Goal: Task Accomplishment & Management: Manage account settings

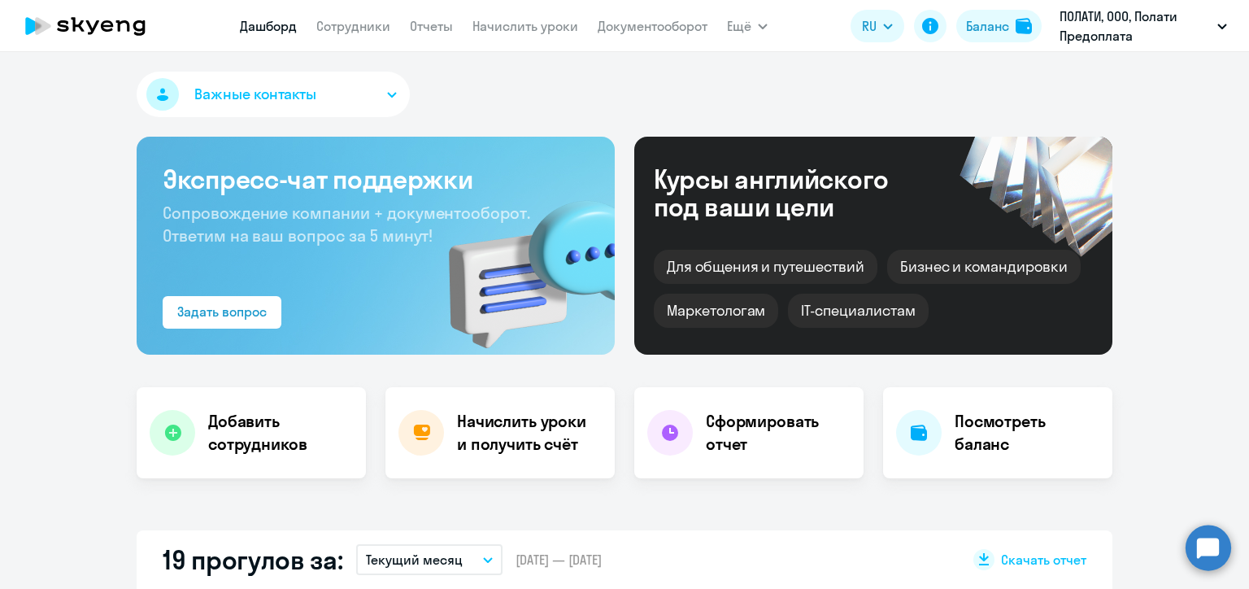
select select "30"
click at [498, 24] on link "Начислить уроки" at bounding box center [525, 26] width 106 height 16
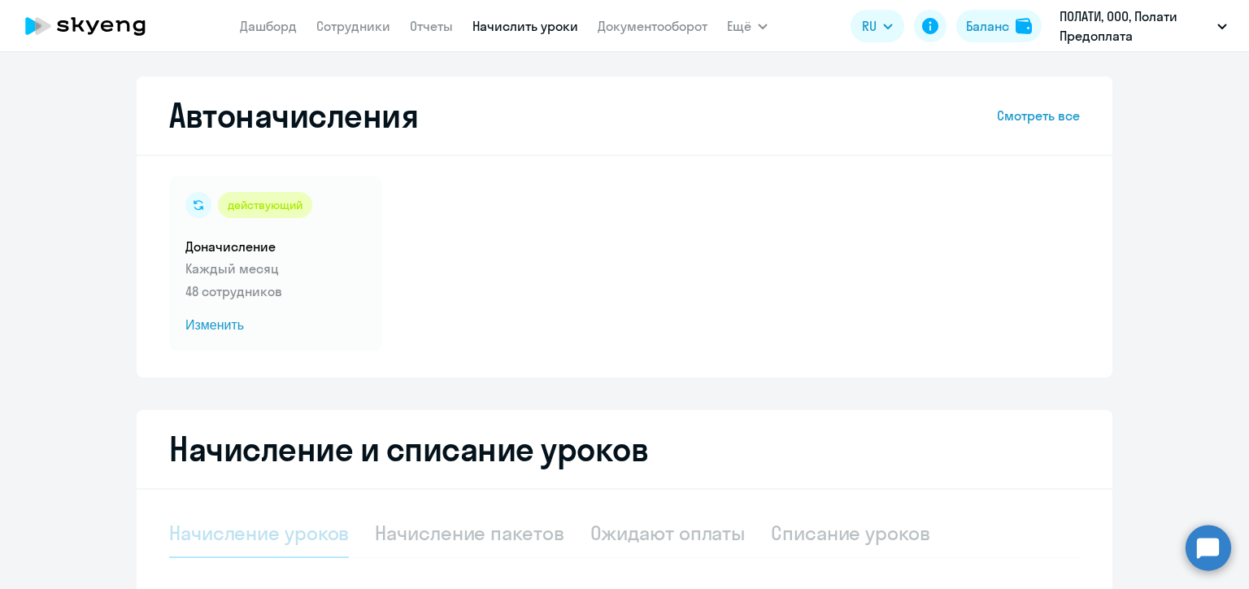
select select "10"
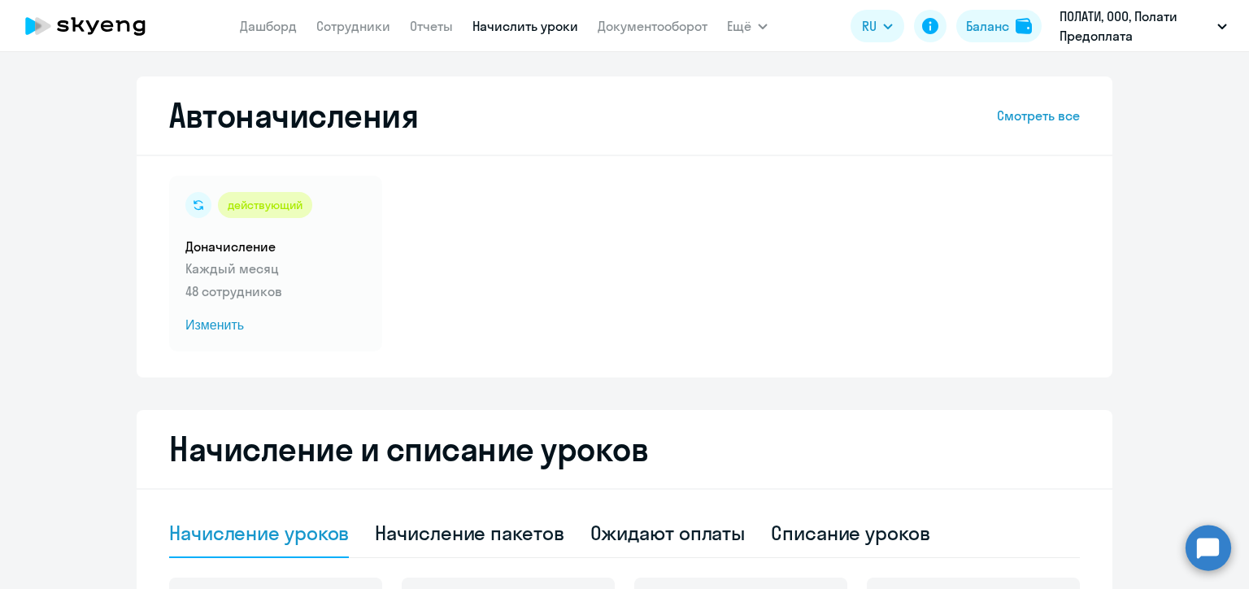
click at [596, 221] on div "действующий Доначисление Каждый месяц 48 сотрудников Изменить" at bounding box center [624, 264] width 911 height 176
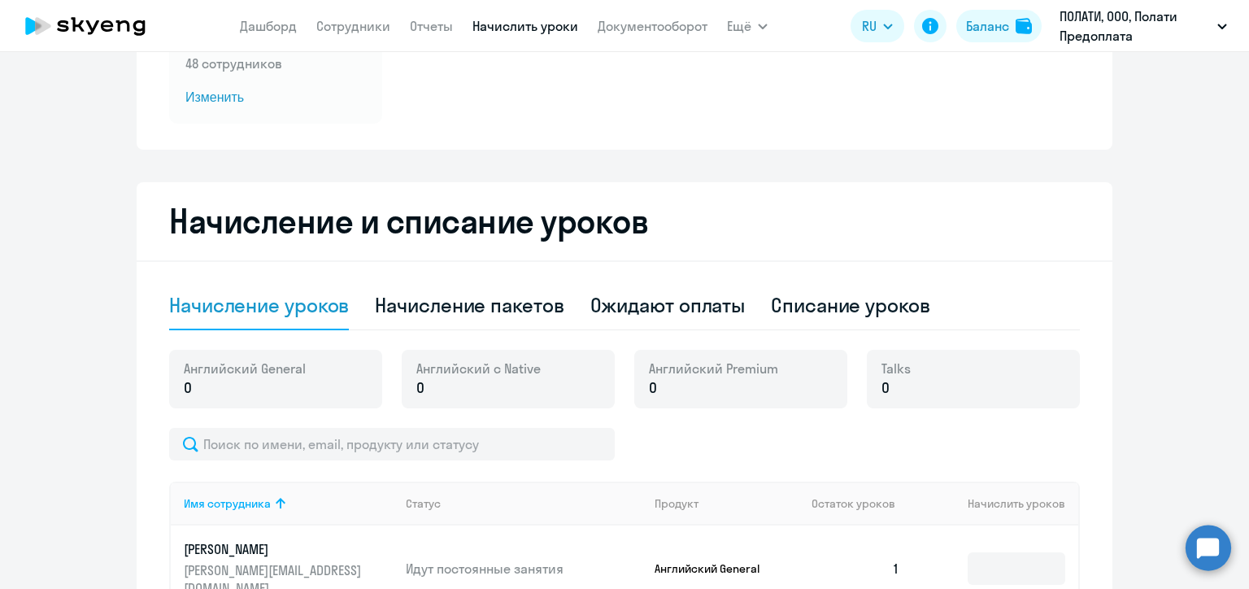
scroll to position [260, 0]
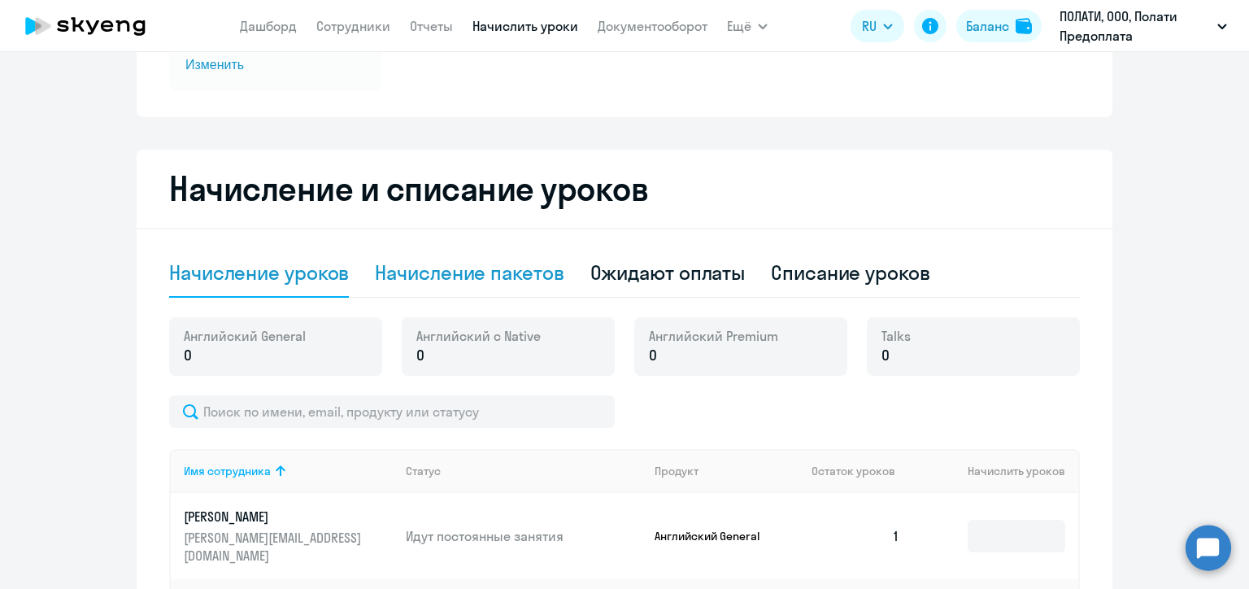
click at [511, 280] on div "Начисление пакетов" at bounding box center [469, 272] width 189 height 26
select select "10"
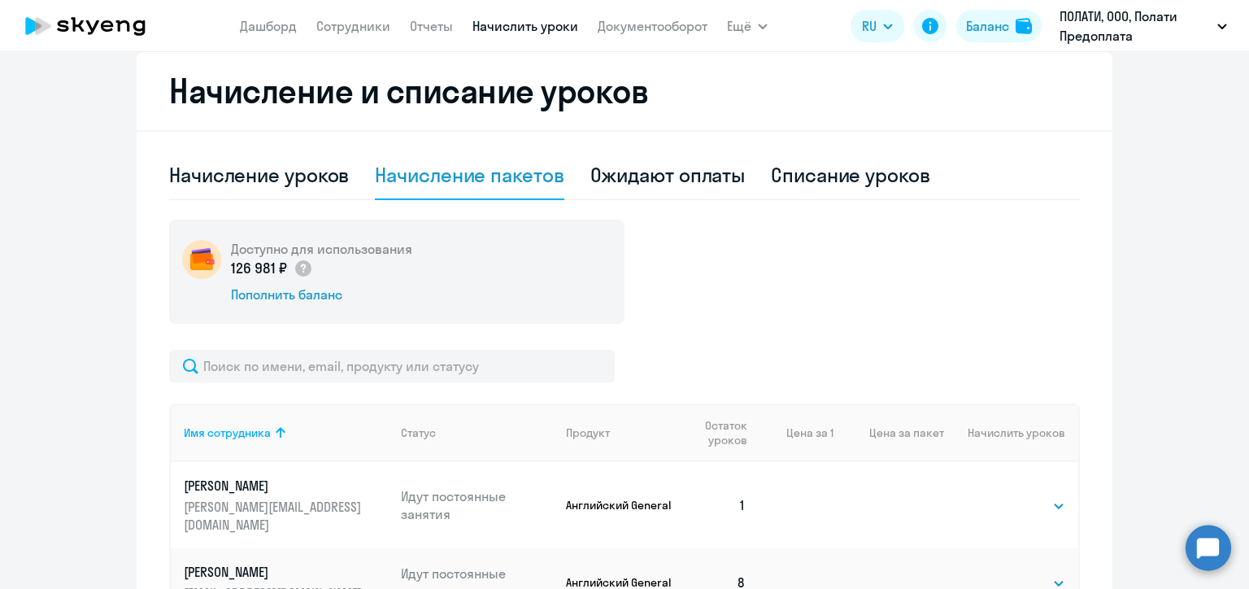
scroll to position [390, 0]
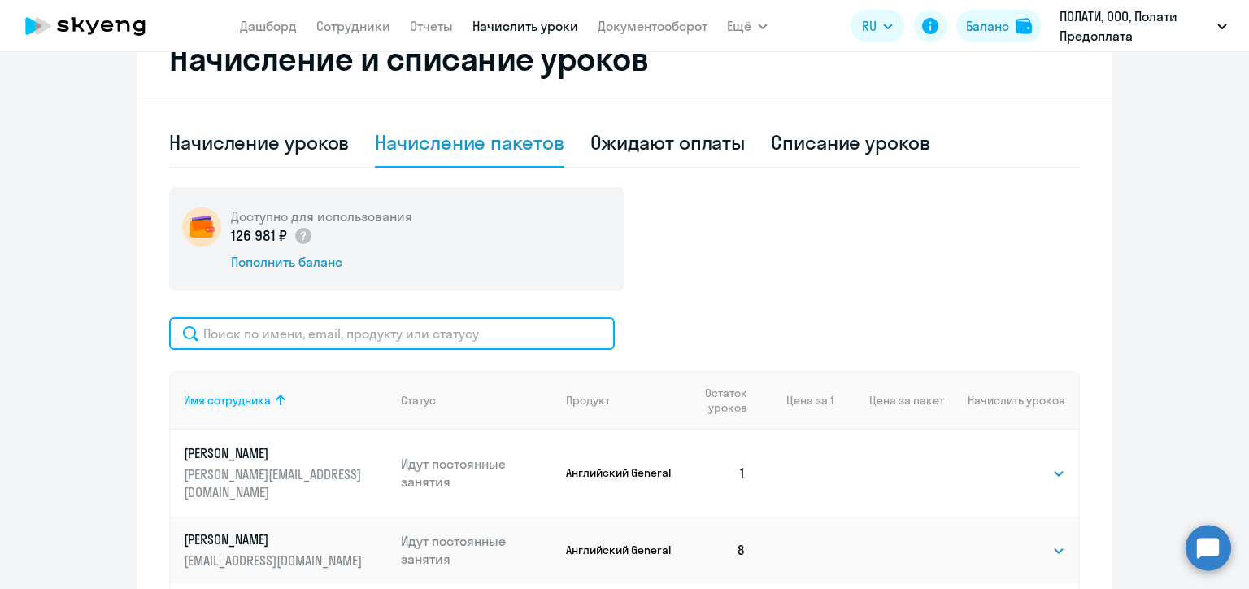
click at [476, 332] on input "text" at bounding box center [392, 333] width 446 height 33
paste input "[PERSON_NAME]"
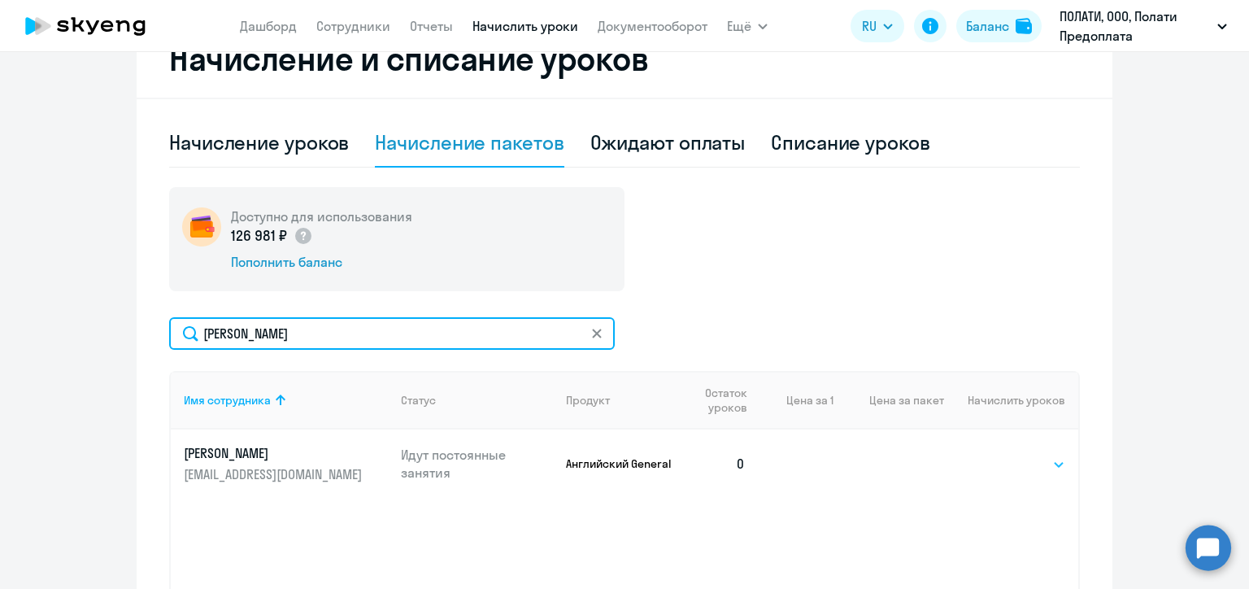
type input "[PERSON_NAME]"
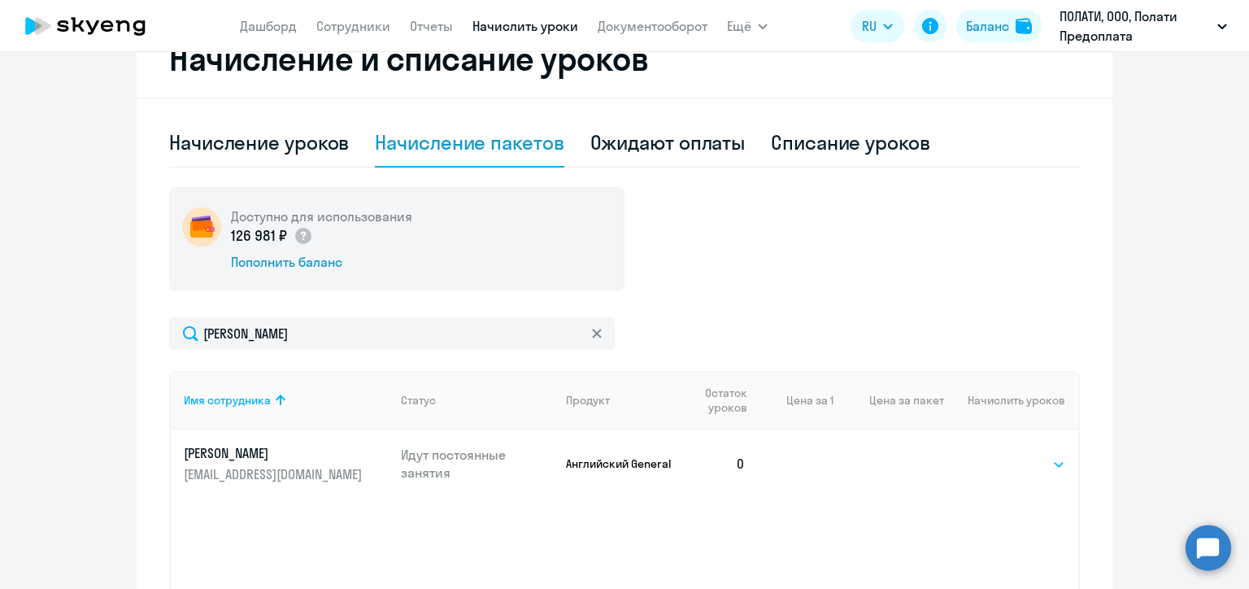
click at [1007, 465] on select "Выбрать 4 8 16 32 64 96 128" at bounding box center [1031, 464] width 67 height 20
select select "8"
click at [998, 454] on select "Выбрать 4 8 16 32 64 96 128" at bounding box center [1031, 464] width 67 height 20
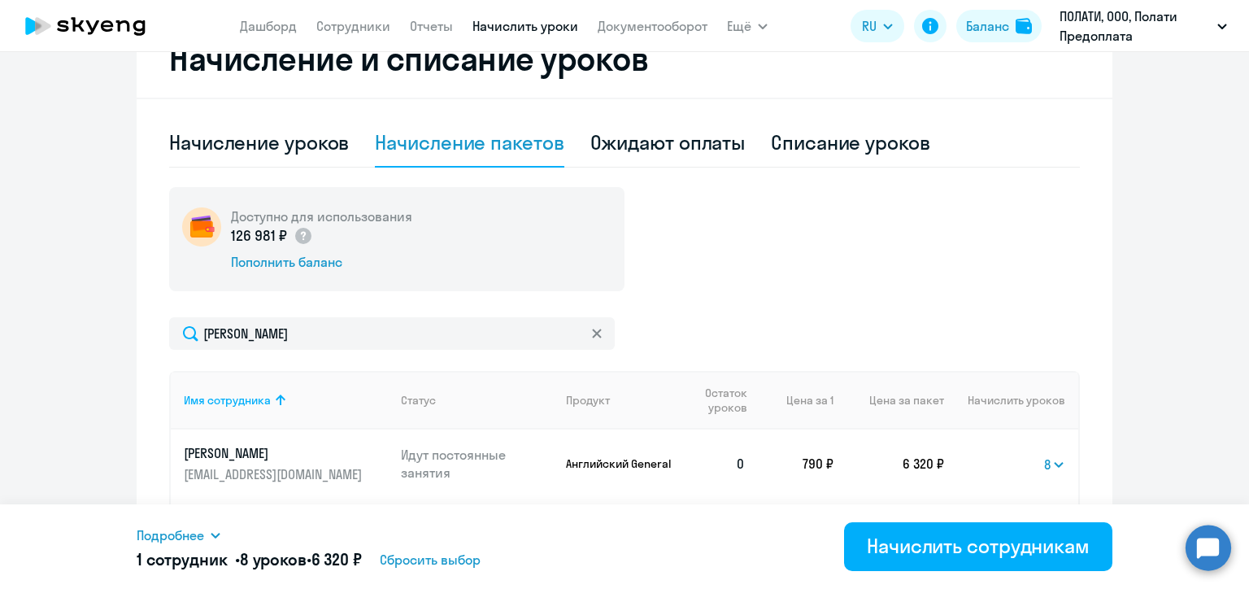
click at [1102, 366] on div "Начисление и списание уроков Начисление уроков Начисление пакетов Ожидают оплат…" at bounding box center [625, 353] width 976 height 667
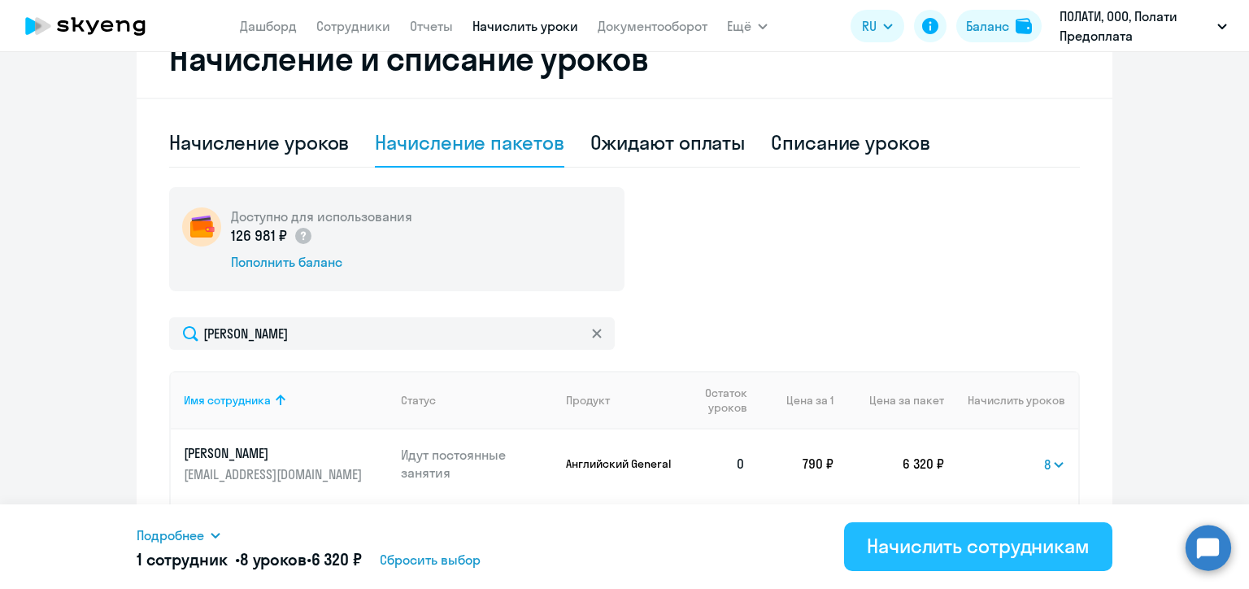
click at [961, 558] on div "Начислить сотрудникам" at bounding box center [978, 546] width 223 height 26
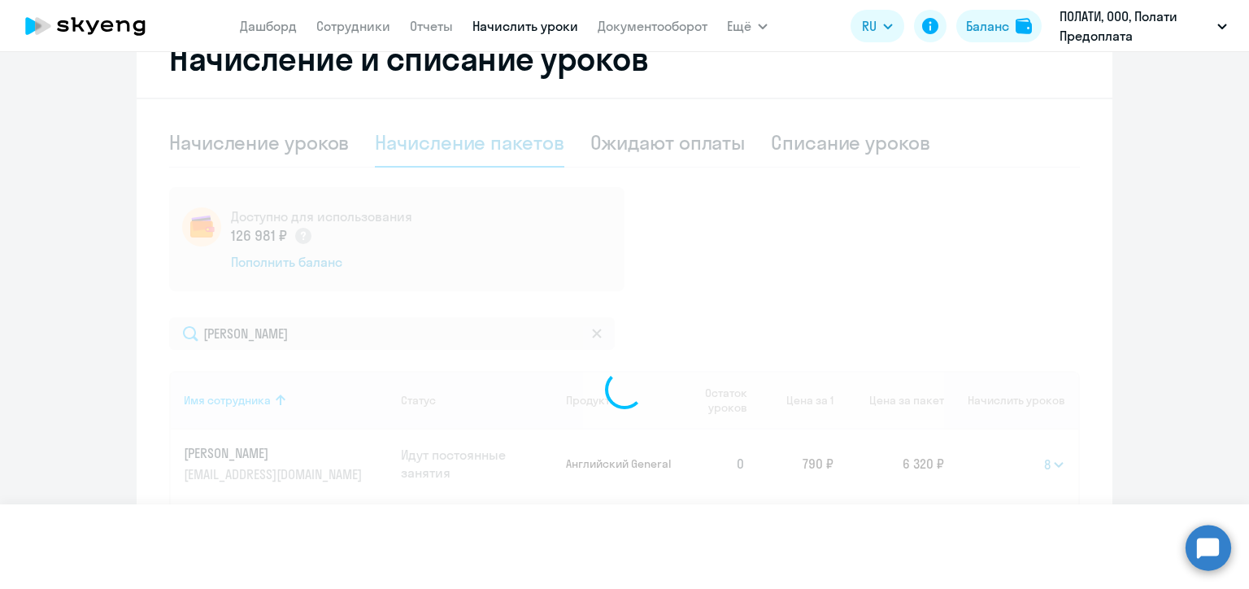
select select
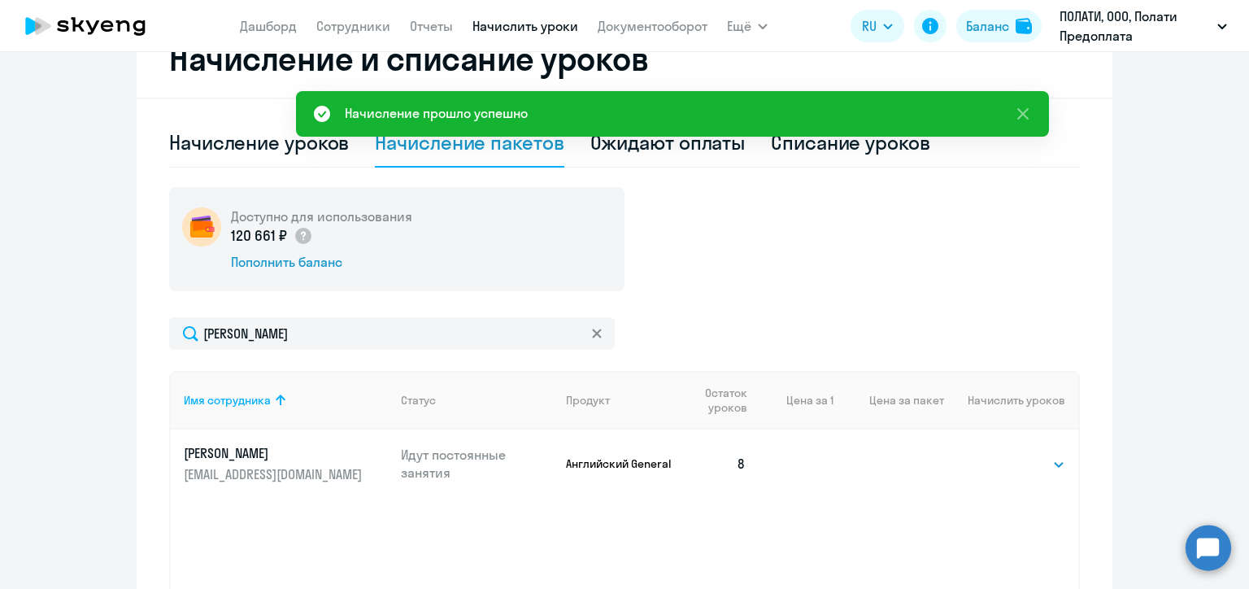
click at [720, 206] on div "Доступно для использования 120 661 ₽ Пополнить баланс" at bounding box center [624, 239] width 911 height 104
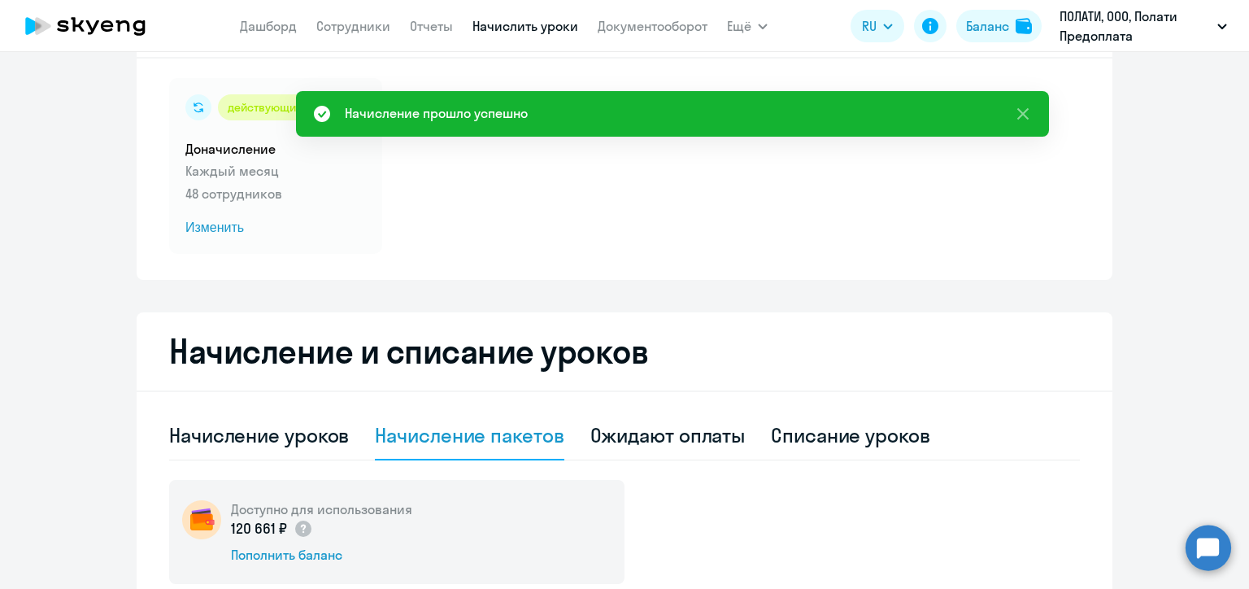
scroll to position [0, 0]
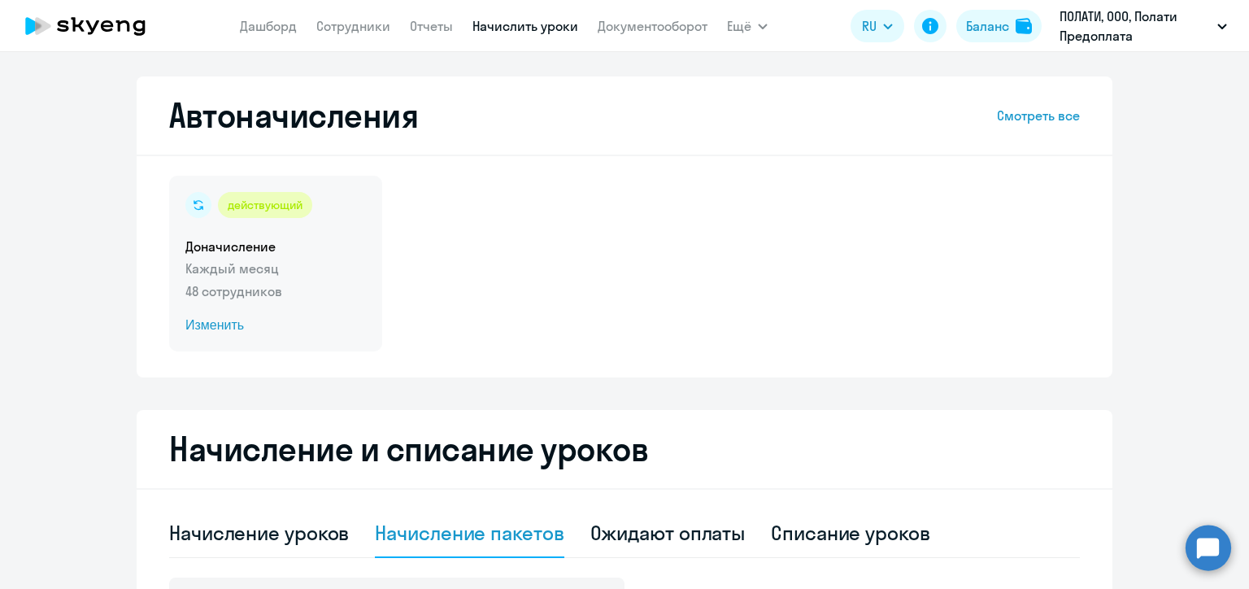
click at [202, 325] on span "Изменить" at bounding box center [275, 325] width 180 height 20
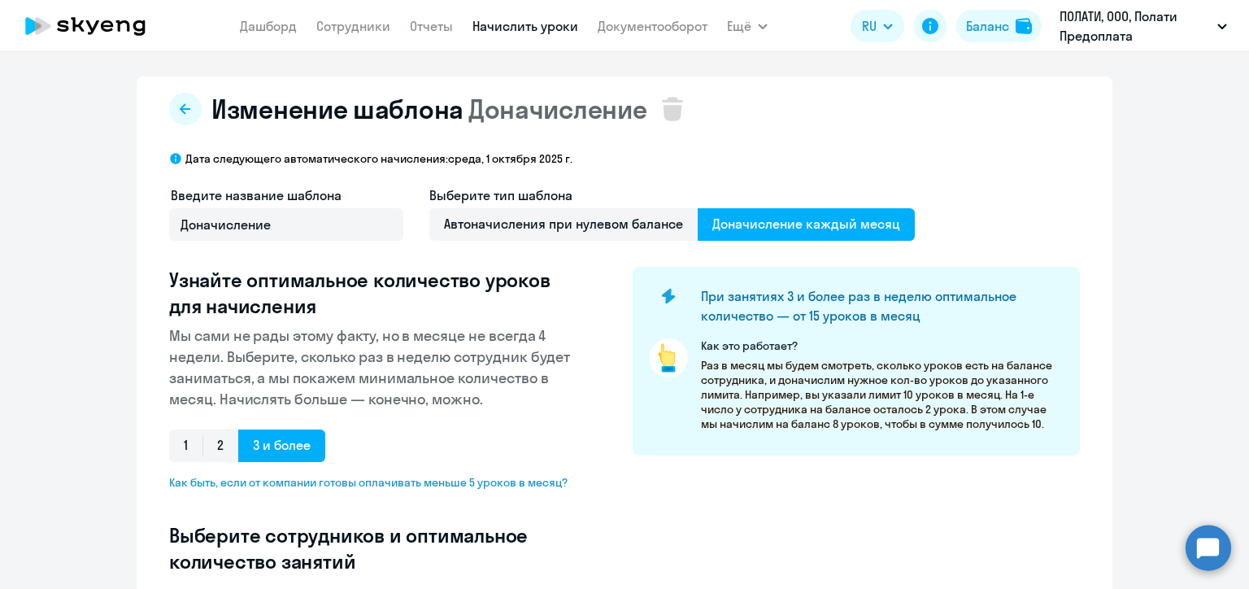
select select "10"
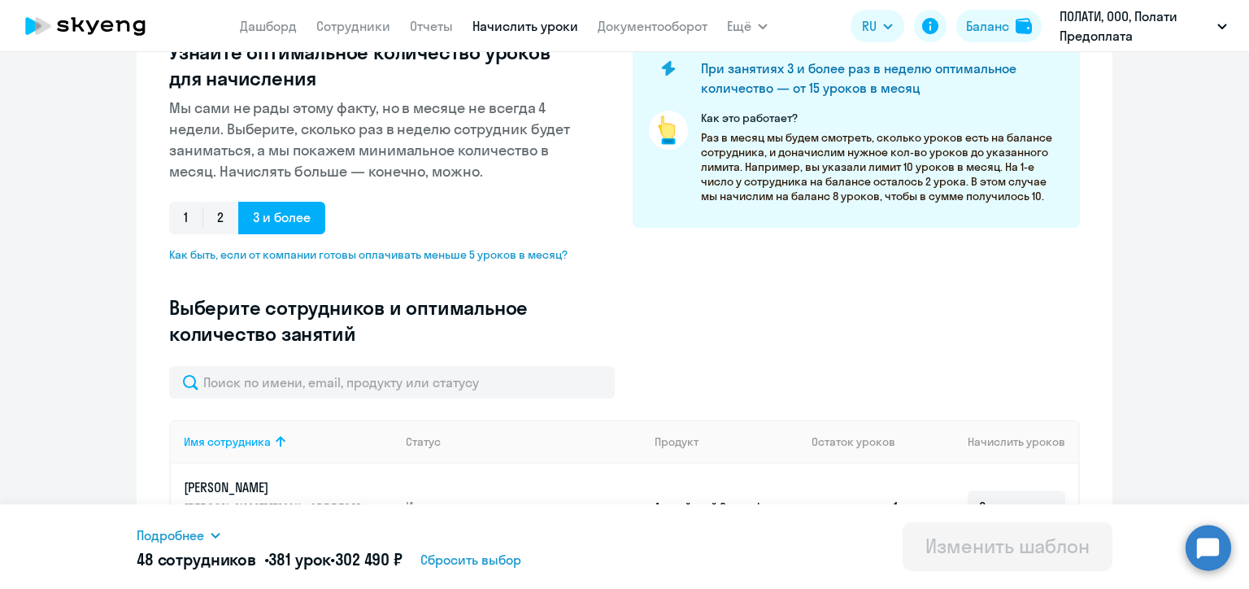
scroll to position [358, 0]
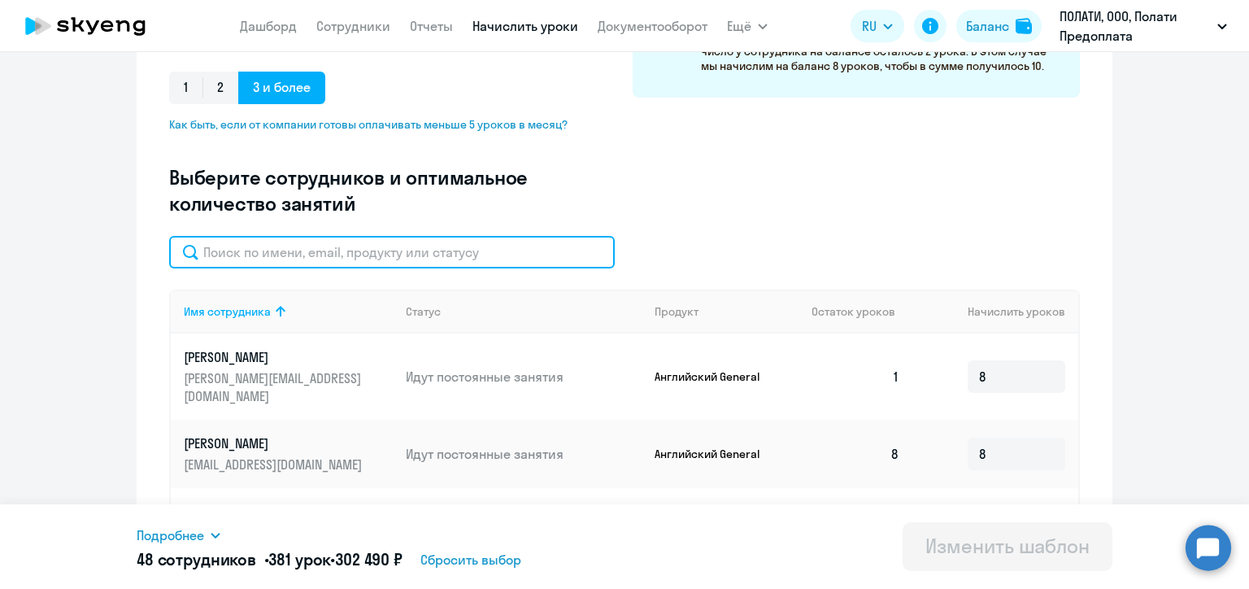
click at [298, 259] on input "text" at bounding box center [392, 252] width 446 height 33
paste input "[PERSON_NAME]"
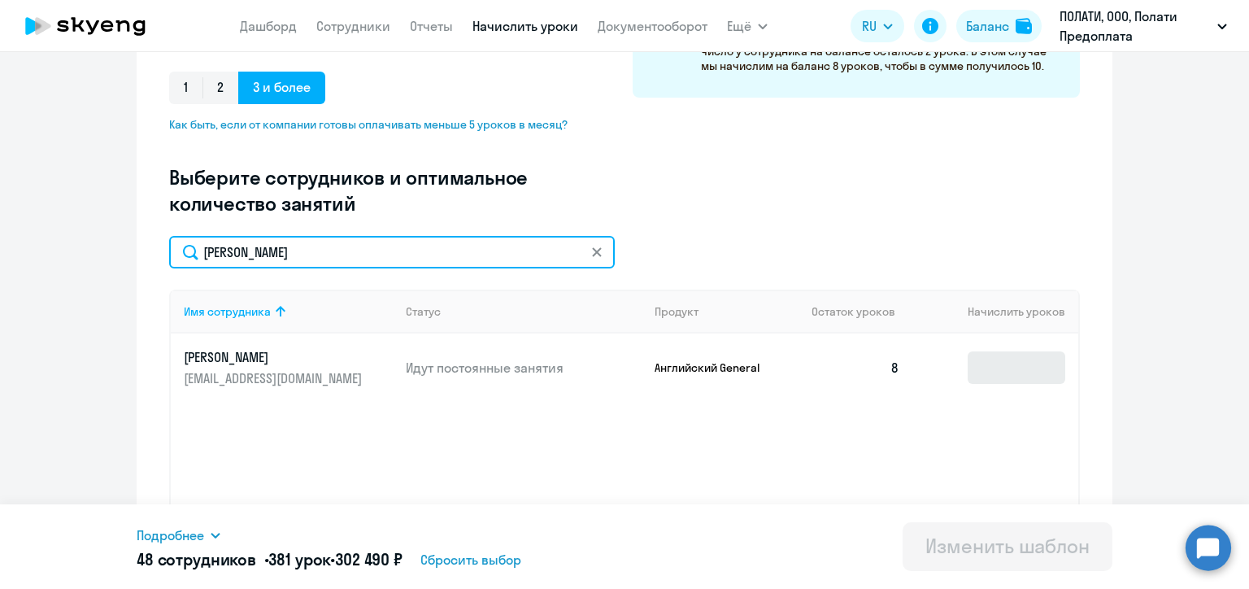
type input "[PERSON_NAME]"
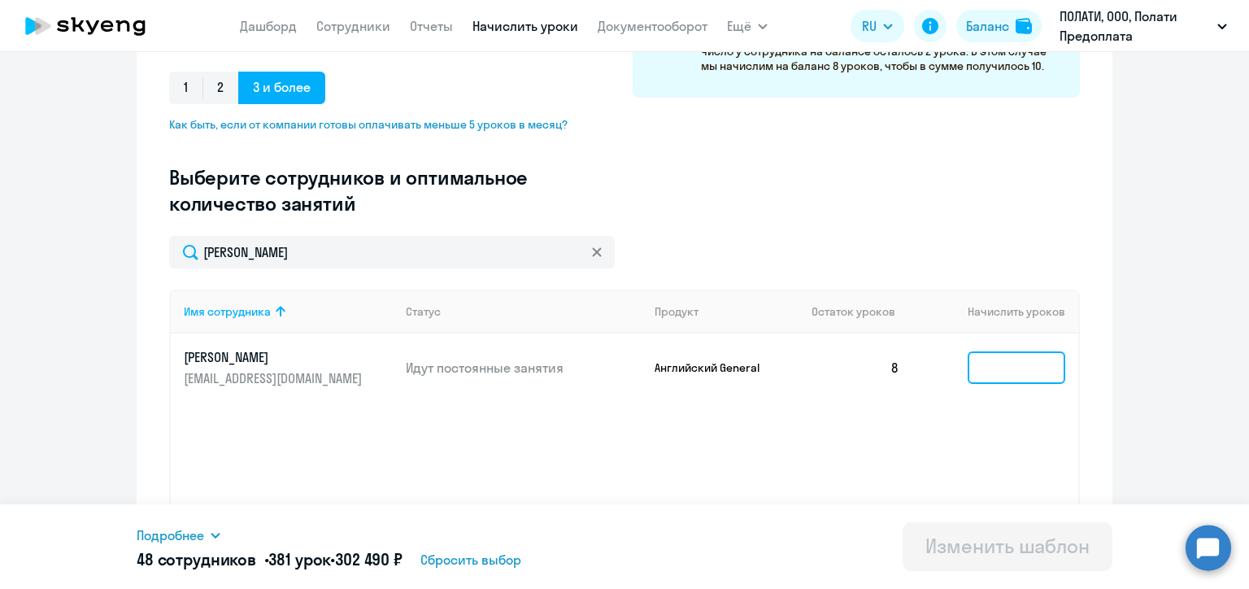
click at [982, 373] on input at bounding box center [1016, 367] width 98 height 33
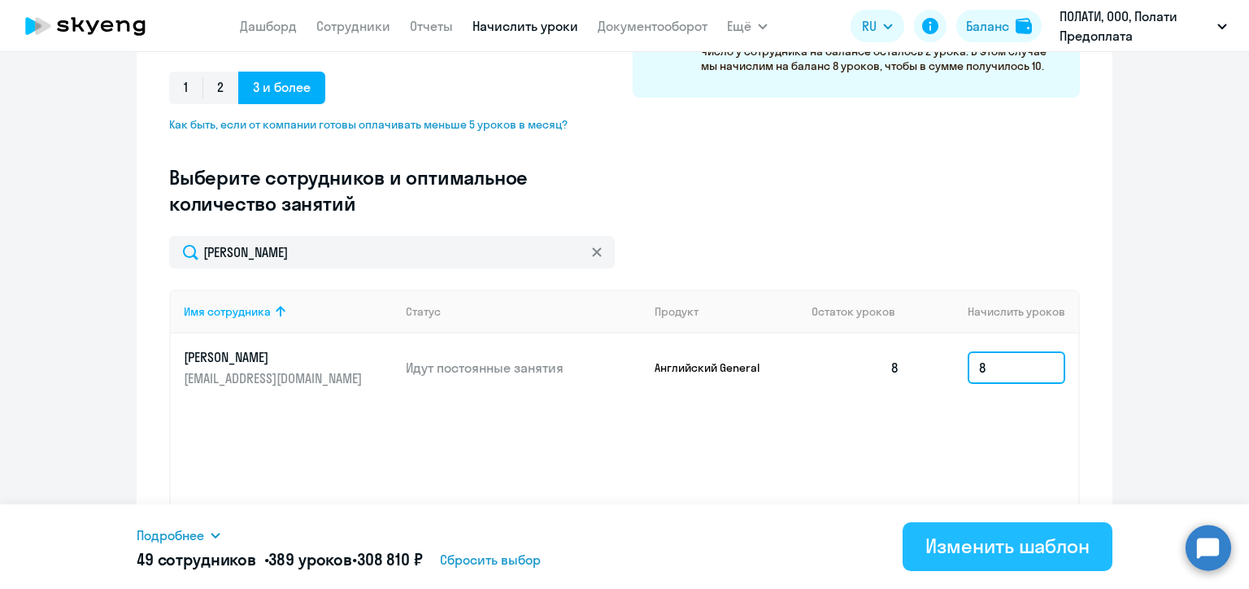
type input "8"
click at [976, 540] on div "Изменить шаблон" at bounding box center [1007, 546] width 164 height 26
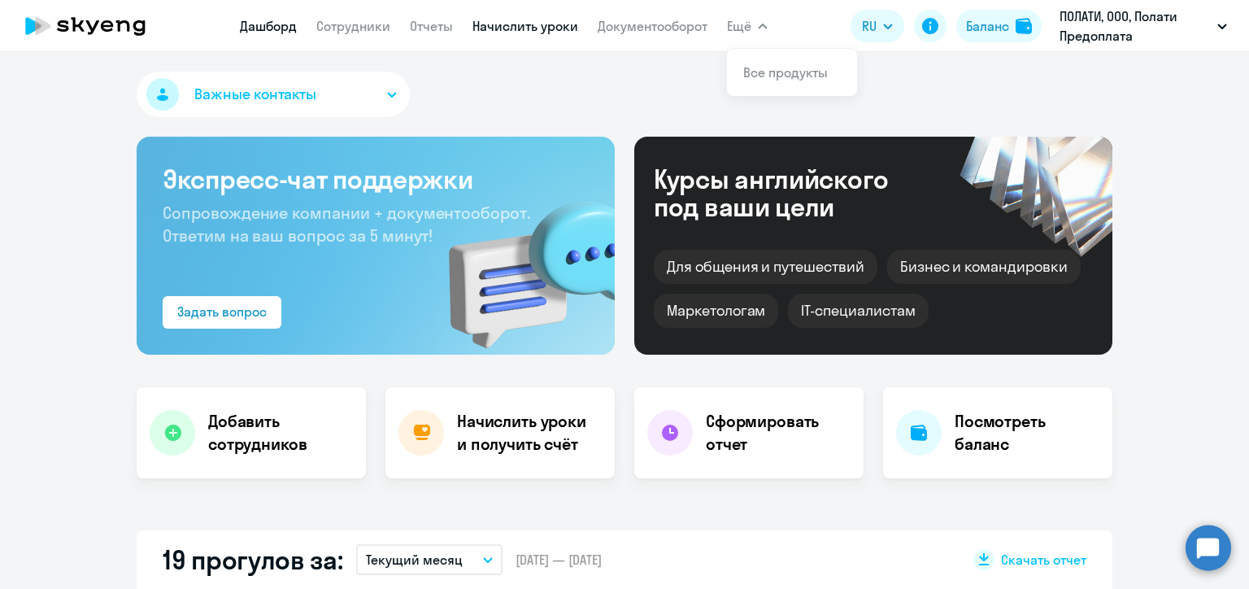
click at [510, 29] on link "Начислить уроки" at bounding box center [525, 26] width 106 height 16
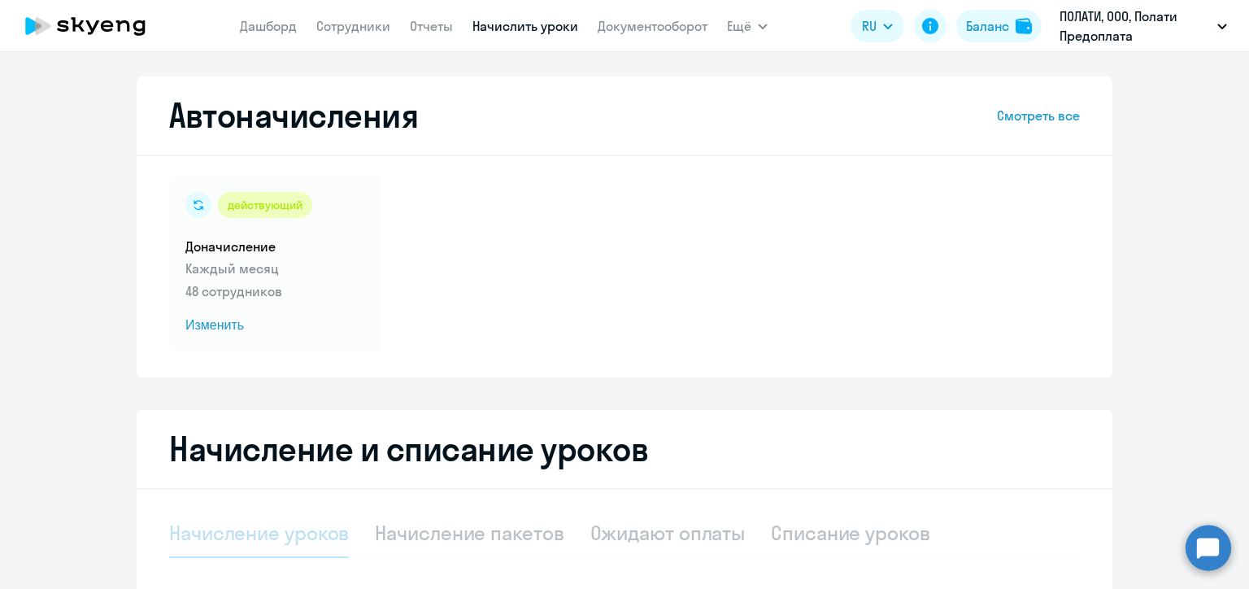
select select "10"
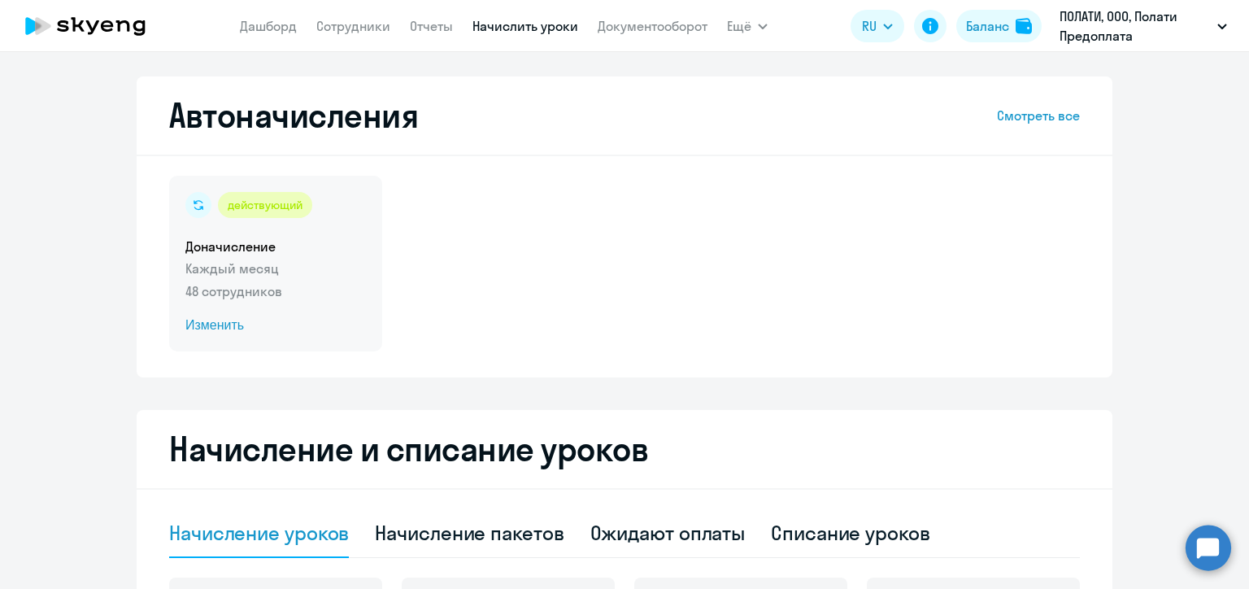
click at [206, 320] on span "Изменить" at bounding box center [275, 325] width 180 height 20
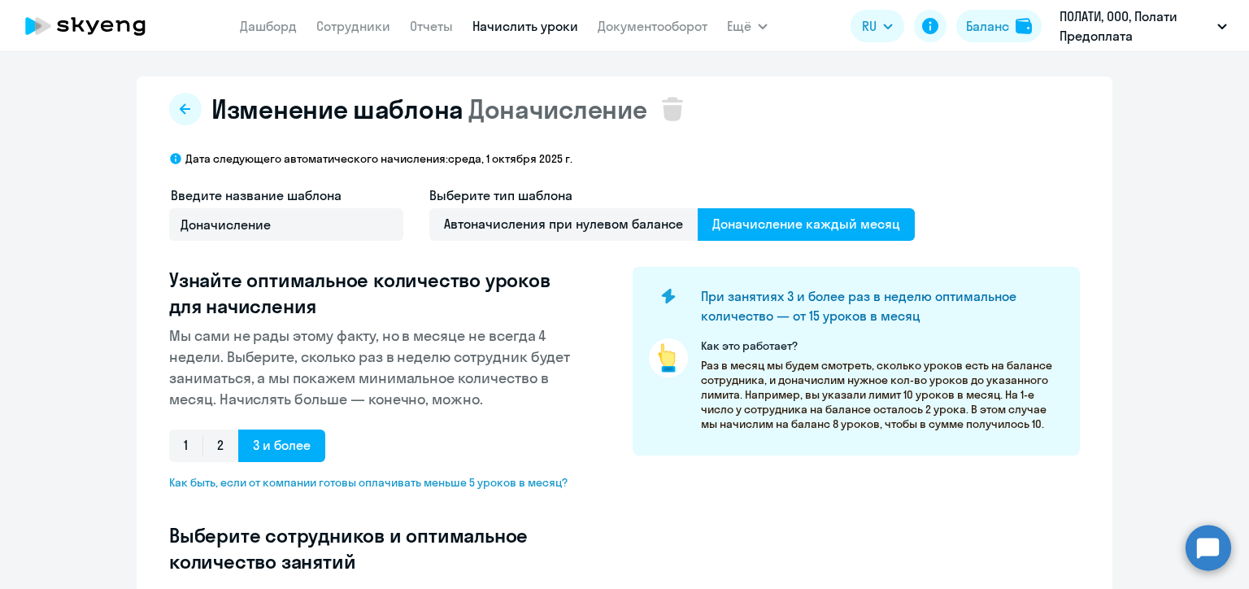
select select "10"
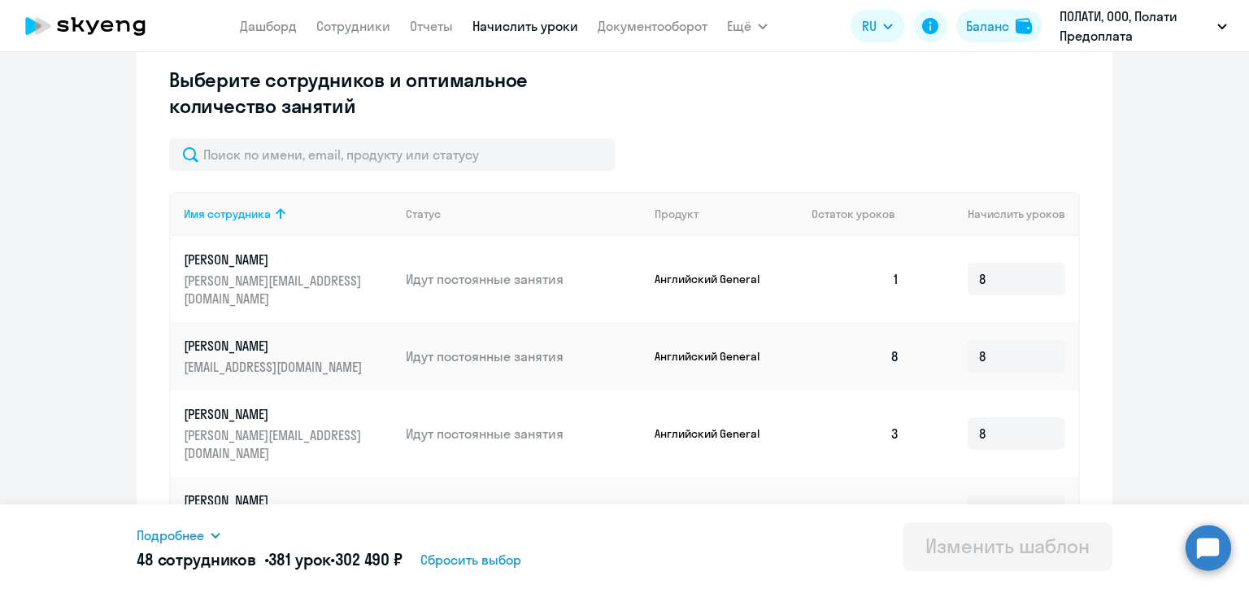
scroll to position [423, 0]
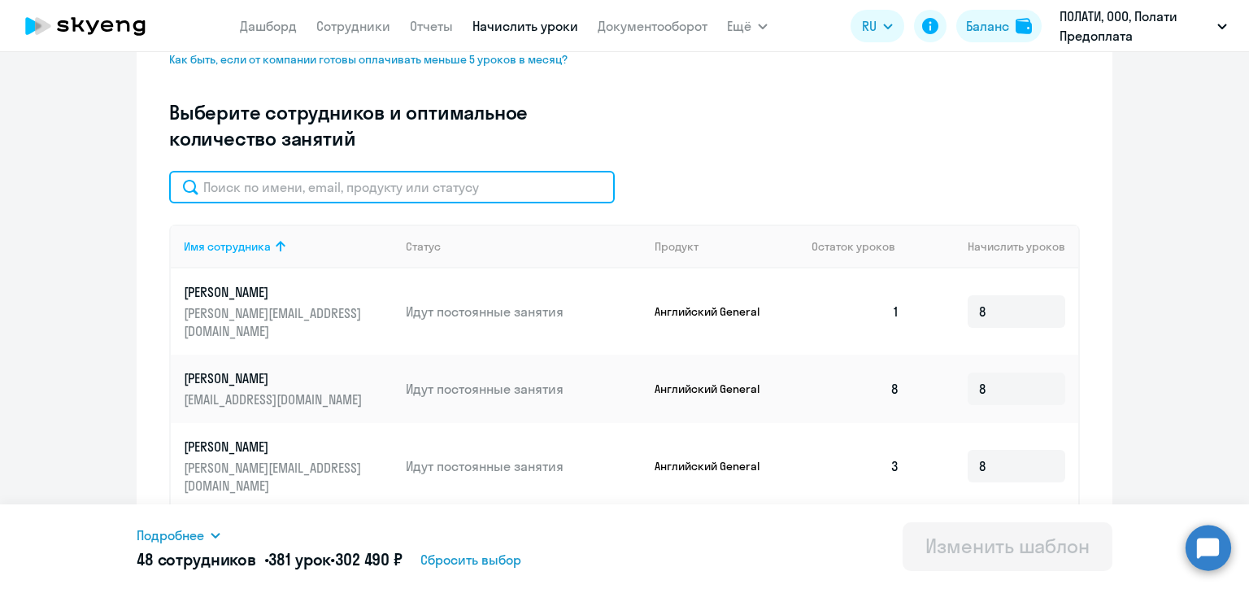
click at [451, 192] on input "text" at bounding box center [392, 187] width 446 height 33
paste input "[PERSON_NAME]"
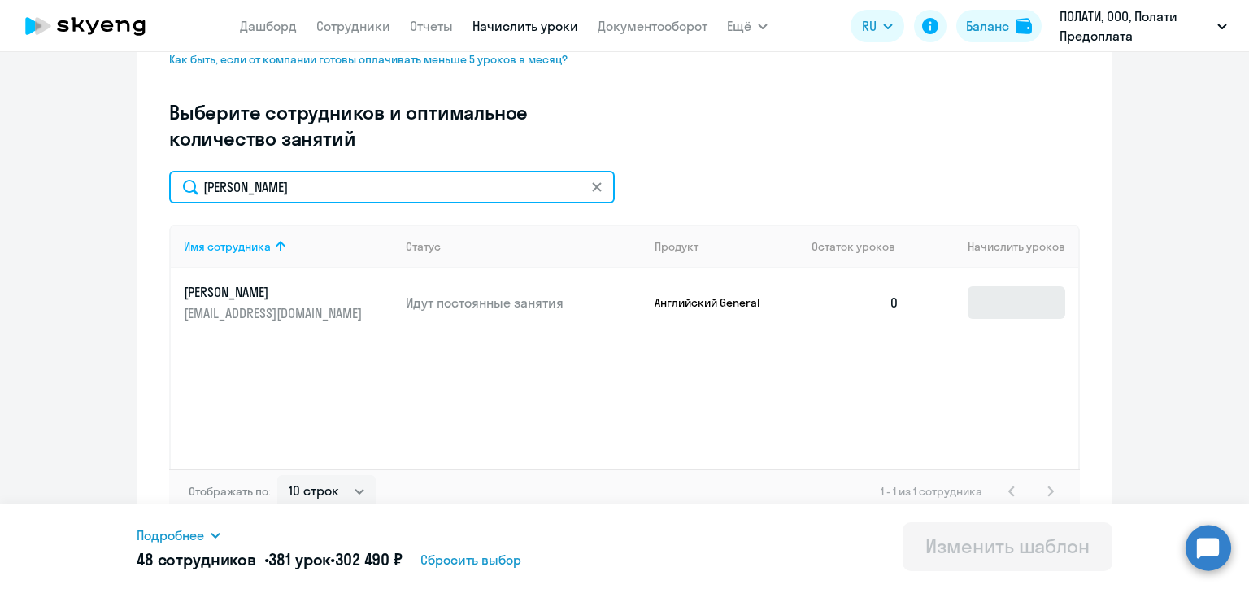
type input "[PERSON_NAME]"
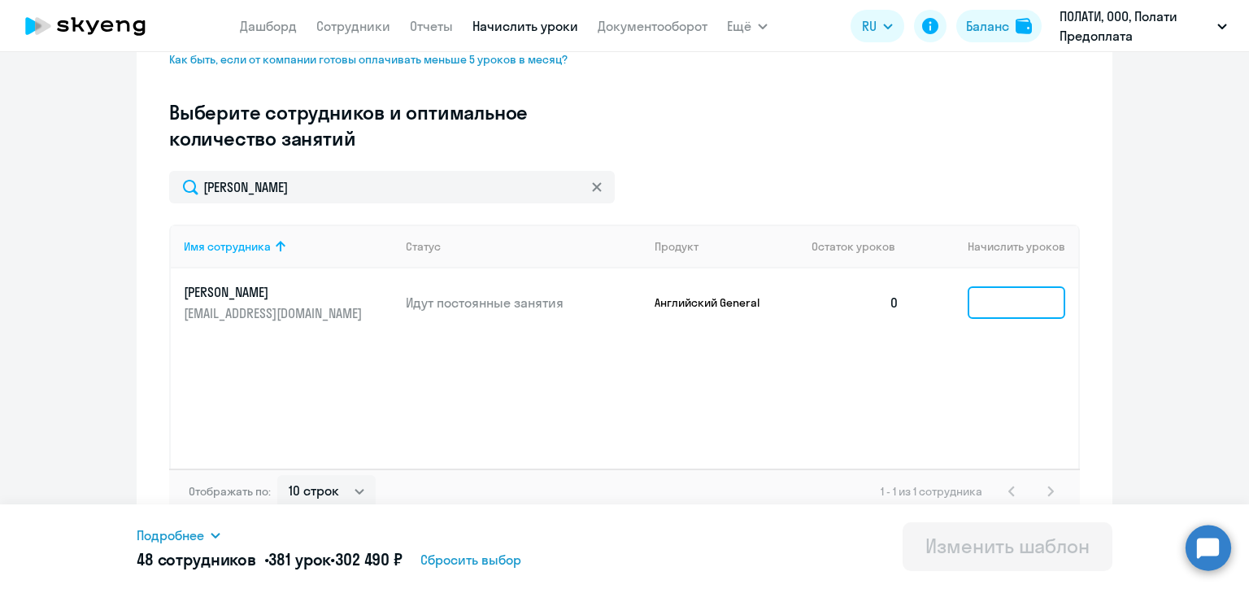
click at [981, 300] on input at bounding box center [1016, 302] width 98 height 33
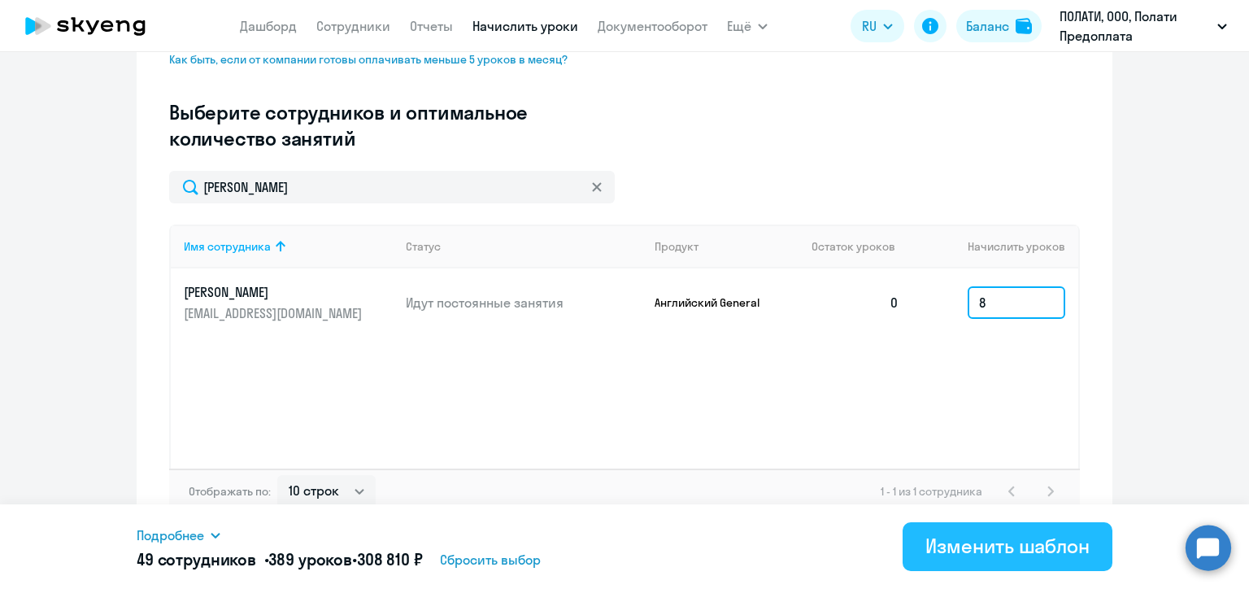
type input "8"
click at [972, 543] on div "Изменить шаблон" at bounding box center [1007, 546] width 164 height 26
